Goal: Task Accomplishment & Management: Use online tool/utility

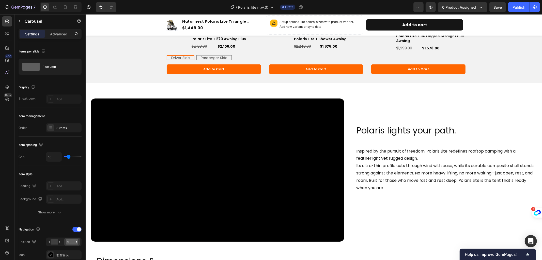
scroll to position [304, 0]
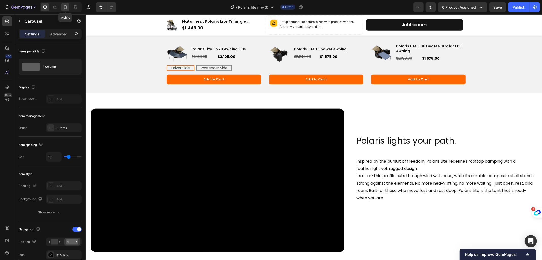
click at [65, 7] on icon at bounding box center [65, 7] width 5 height 5
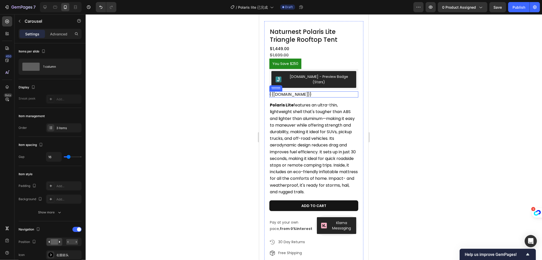
scroll to position [141, 0]
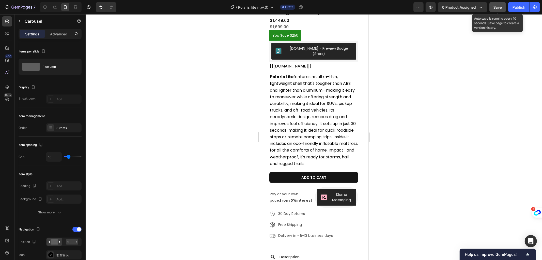
click at [494, 7] on span "Save" at bounding box center [498, 7] width 8 height 4
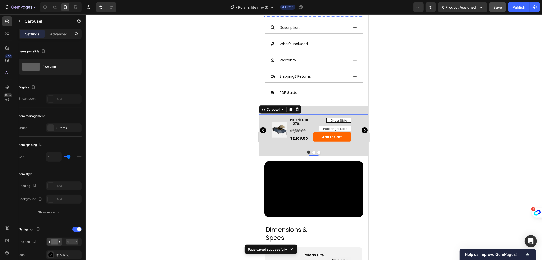
scroll to position [395, 0]
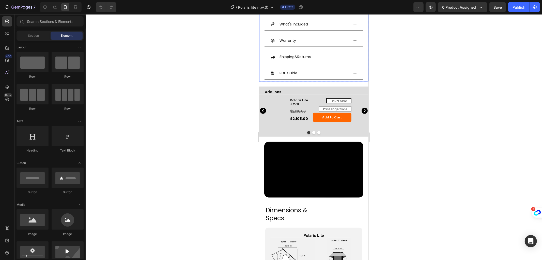
scroll to position [333, 0]
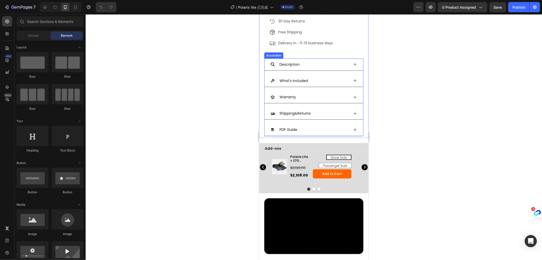
click at [354, 61] on div "Description" at bounding box center [313, 64] width 99 height 12
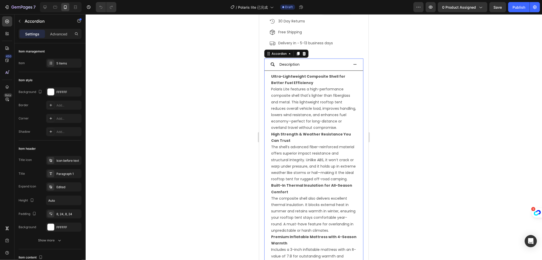
click at [354, 61] on div "Description" at bounding box center [313, 64] width 99 height 12
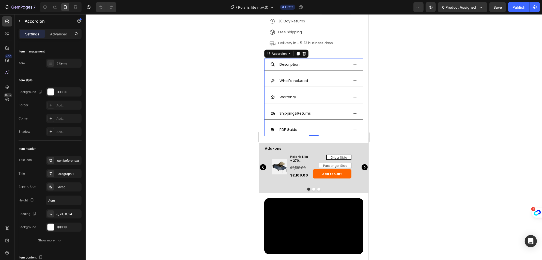
click at [353, 78] on icon at bounding box center [355, 80] width 4 height 4
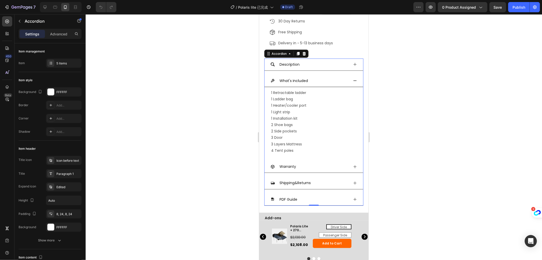
click at [353, 78] on icon at bounding box center [355, 80] width 4 height 4
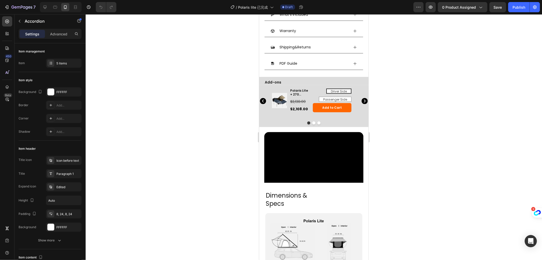
scroll to position [397, 0]
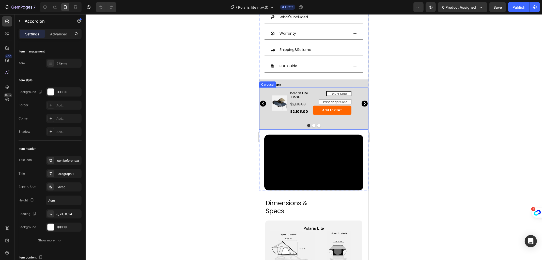
click at [362, 101] on icon "Carousel Next Arrow" at bounding box center [364, 103] width 6 height 6
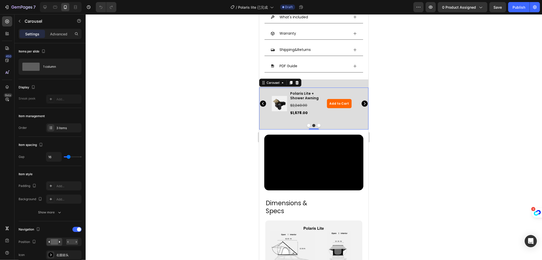
click at [361, 101] on icon "Carousel Next Arrow" at bounding box center [364, 103] width 6 height 6
click at [441, 89] on div at bounding box center [314, 136] width 456 height 245
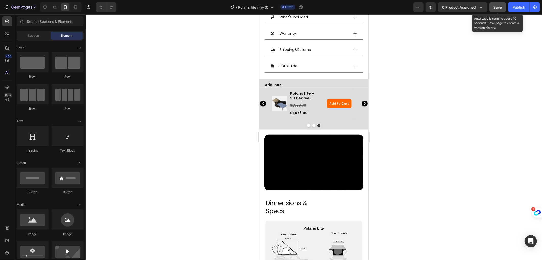
click at [497, 5] on span "Save" at bounding box center [498, 7] width 8 height 4
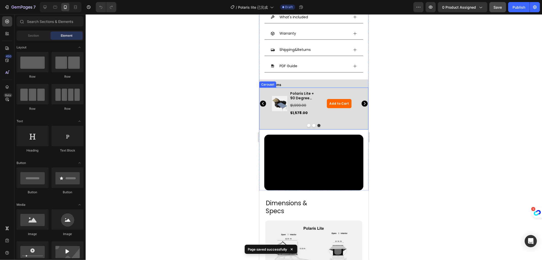
click at [264, 102] on icon "Carousel Back Arrow" at bounding box center [263, 103] width 6 height 6
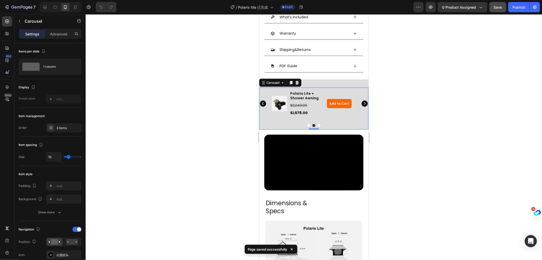
click at [264, 102] on icon "Carousel Back Arrow" at bounding box center [263, 103] width 6 height 6
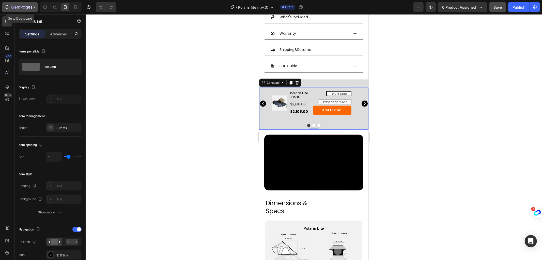
click at [18, 4] on div "7" at bounding box center [23, 7] width 24 height 6
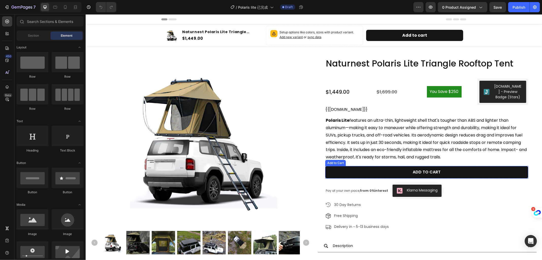
radio input "false"
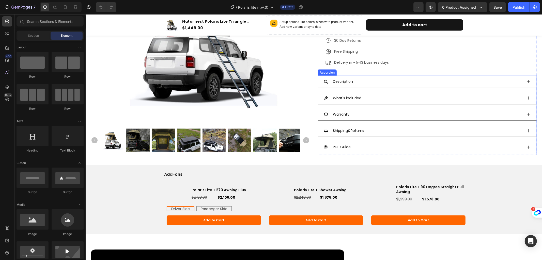
scroll to position [169, 0]
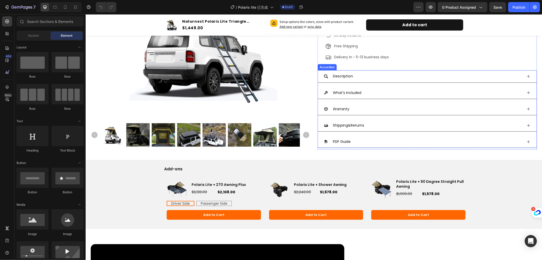
click at [526, 75] on icon at bounding box center [528, 76] width 4 height 4
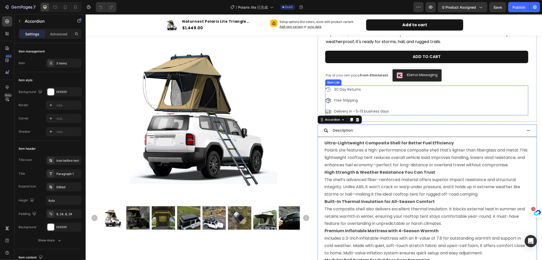
scroll to position [113, 0]
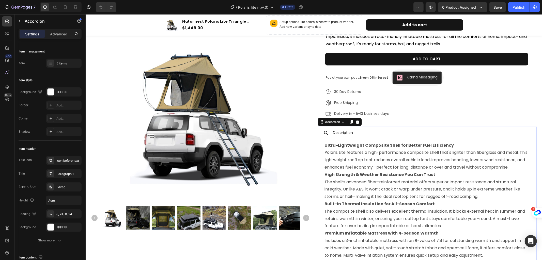
click at [526, 133] on icon at bounding box center [528, 132] width 4 height 4
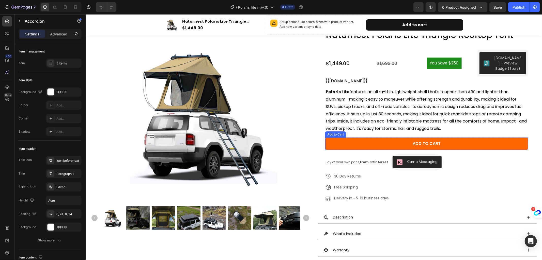
scroll to position [28, 0]
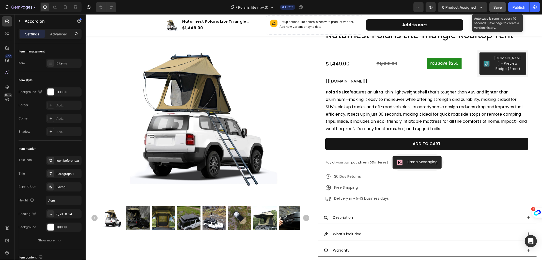
click at [501, 6] on span "Save" at bounding box center [498, 7] width 8 height 4
